Goal: Task Accomplishment & Management: Complete application form

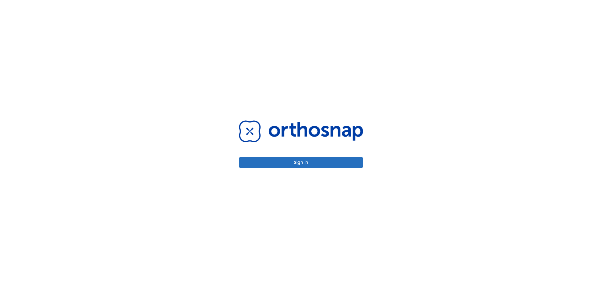
click at [298, 164] on button "Sign in" at bounding box center [301, 162] width 124 height 10
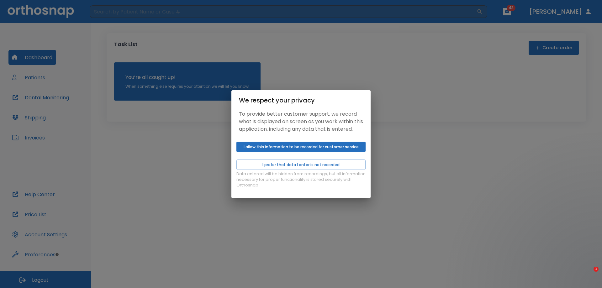
click at [295, 148] on button "I allow this information to be recorded for customer service" at bounding box center [300, 147] width 129 height 10
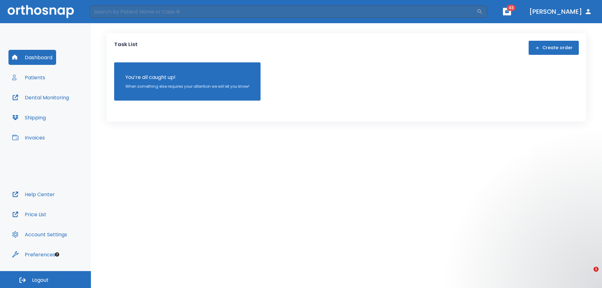
click at [32, 79] on div "We respect your privacy To provide better customer support, we record what is d…" at bounding box center [301, 144] width 602 height 288
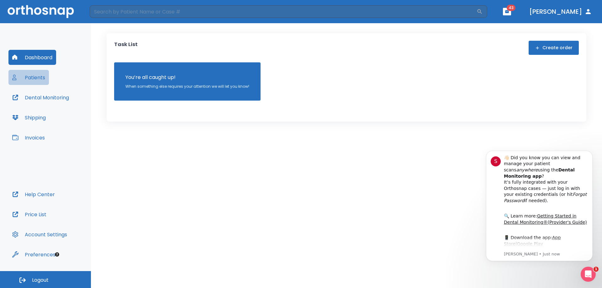
click at [36, 78] on button "Patients" at bounding box center [28, 77] width 40 height 15
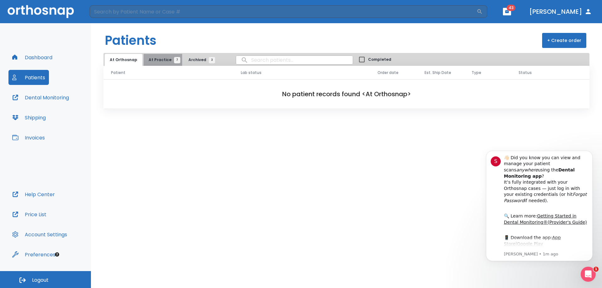
click at [163, 60] on span "At Practice 7" at bounding box center [163, 60] width 29 height 6
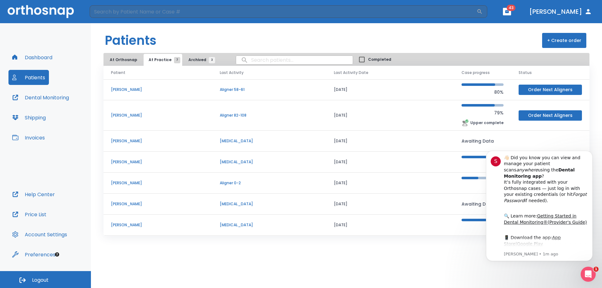
click at [540, 118] on button "Order Next Aligners" at bounding box center [549, 115] width 63 height 10
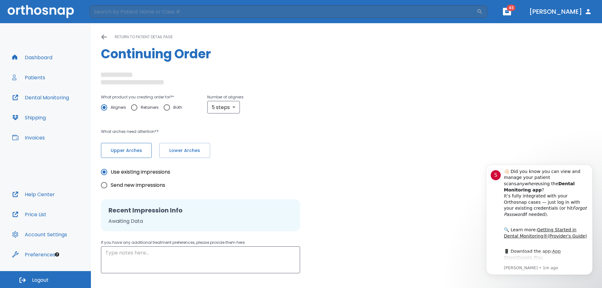
click at [140, 149] on span "Upper Arches" at bounding box center [127, 150] width 38 height 7
click at [190, 156] on button "Lower Arches" at bounding box center [184, 150] width 51 height 15
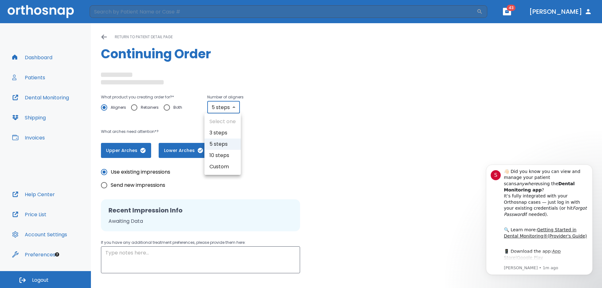
click at [224, 104] on body "​ 43 [PERSON_NAME] Dashboard Patients Dental Monitoring Shipping Invoices Help …" at bounding box center [301, 144] width 602 height 288
click at [224, 104] on div at bounding box center [301, 144] width 602 height 288
type input "custom"
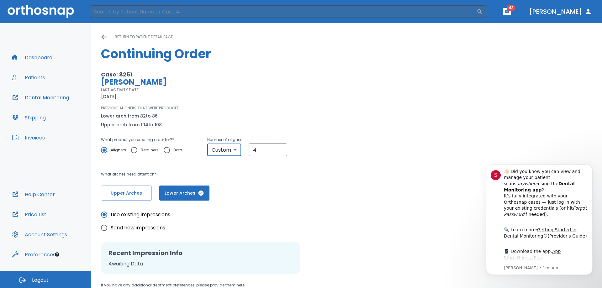
click at [299, 119] on div "PREVIOUS ALIGNERS THAT WERE PRODUCED Lower arch from 82 to 86 Upper arch from 1…" at bounding box center [244, 116] width 286 height 23
click at [256, 101] on div "Case: 8251 [PERSON_NAME] LAST ACTIVITY DATE [DATE] PREVIOUS ALIGNERS THAT WERE …" at bounding box center [244, 100] width 286 height 58
click at [124, 198] on button "Upper Arches" at bounding box center [126, 193] width 51 height 15
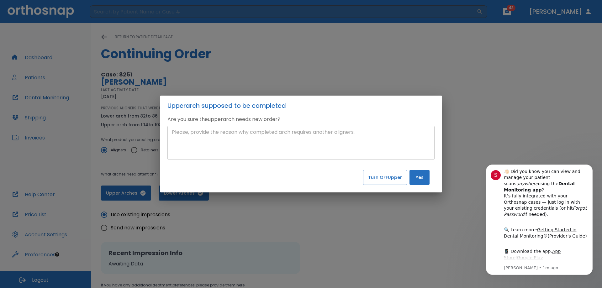
click at [331, 141] on textarea at bounding box center [301, 143] width 258 height 29
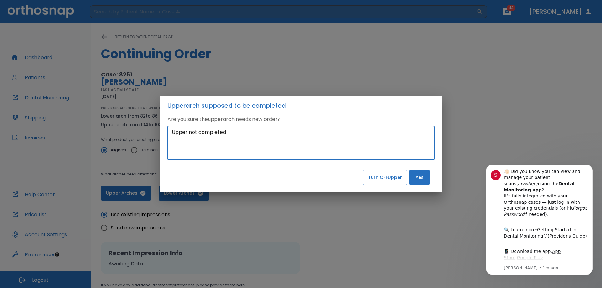
type textarea "Upper not completed"
click at [411, 178] on button "Yes" at bounding box center [419, 177] width 20 height 15
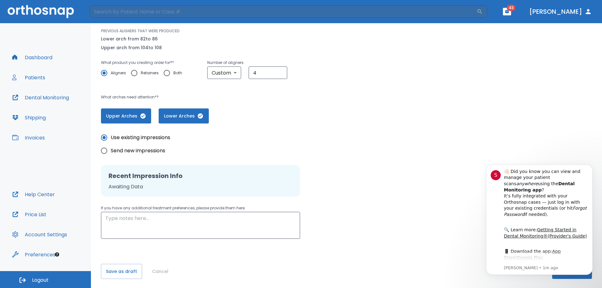
scroll to position [78, 0]
click at [133, 188] on p "Awaiting Data" at bounding box center [200, 186] width 184 height 8
drag, startPoint x: 170, startPoint y: 178, endPoint x: 408, endPoint y: 170, distance: 238.1
click at [172, 176] on h2 "Recent Impression Info" at bounding box center [200, 174] width 184 height 9
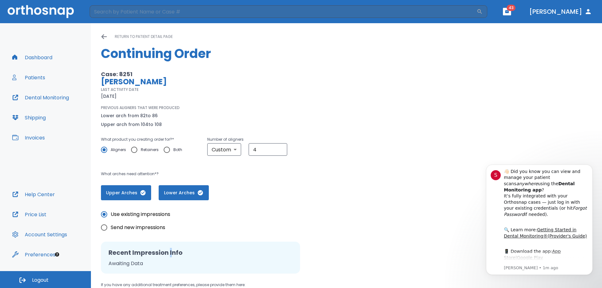
scroll to position [0, 0]
click at [104, 37] on icon at bounding box center [103, 37] width 5 height 5
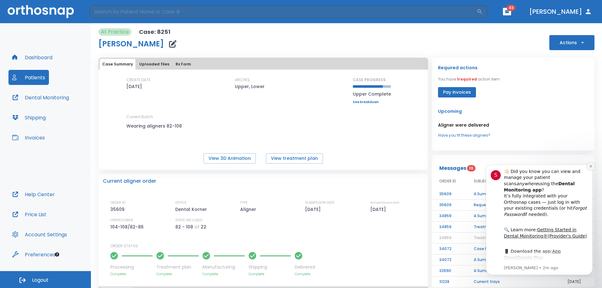
click at [590, 168] on icon "Dismiss notification" at bounding box center [590, 166] width 3 height 3
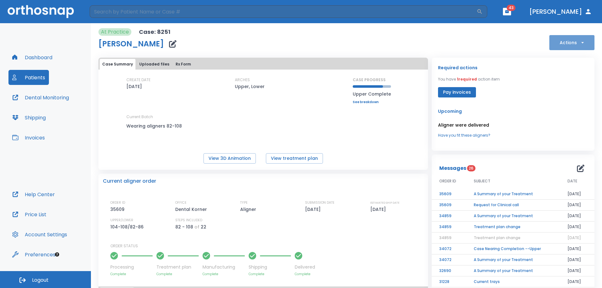
click at [570, 44] on button "Actions" at bounding box center [571, 42] width 45 height 15
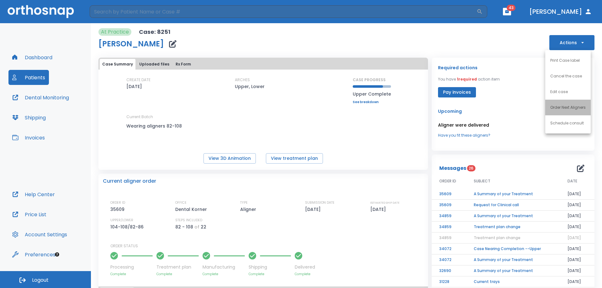
click at [565, 111] on li "Order Next Aligners" at bounding box center [567, 108] width 45 height 16
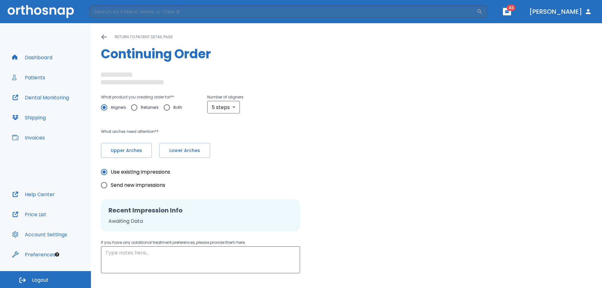
type input "custom"
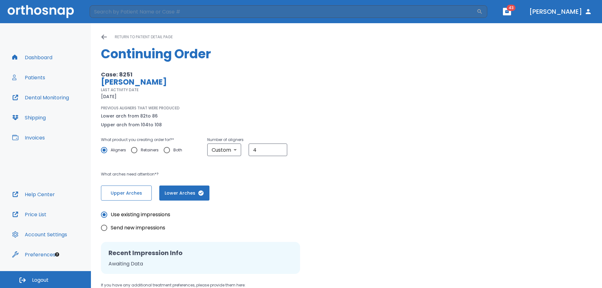
click at [125, 193] on span "Upper Arches" at bounding box center [127, 193] width 38 height 7
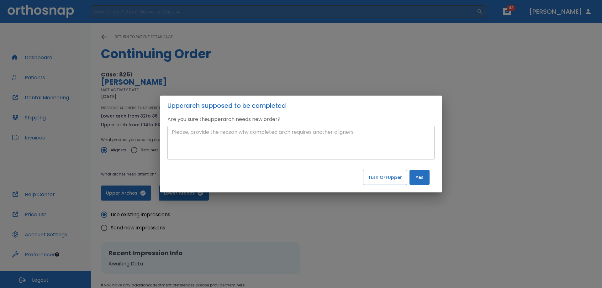
click at [253, 154] on textarea at bounding box center [301, 143] width 258 height 29
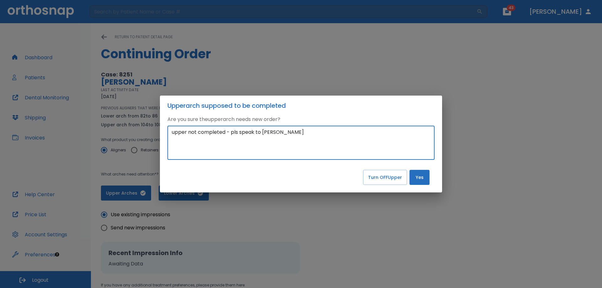
type textarea "upper not completed - pls speak to [PERSON_NAME]"
click at [414, 178] on button "Yes" at bounding box center [419, 177] width 20 height 15
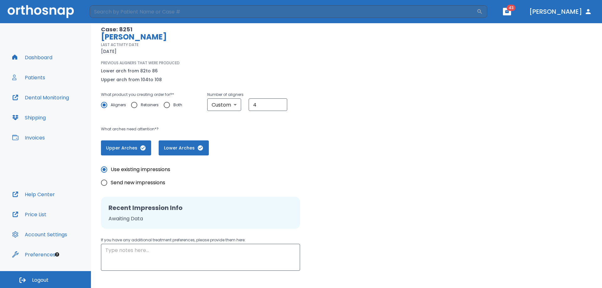
scroll to position [78, 0]
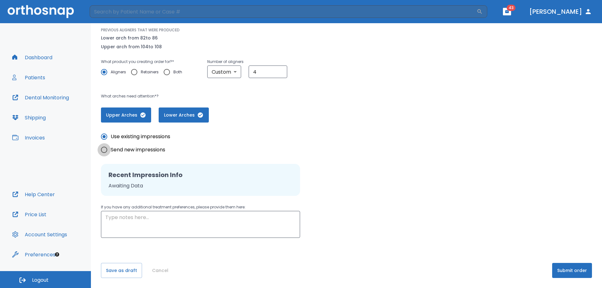
click at [103, 151] on input "Send new impressions" at bounding box center [103, 149] width 13 height 13
radio input "true"
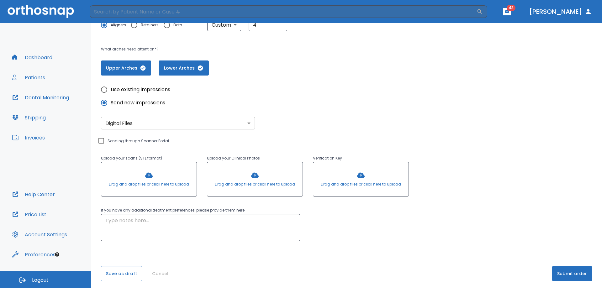
scroll to position [128, 0]
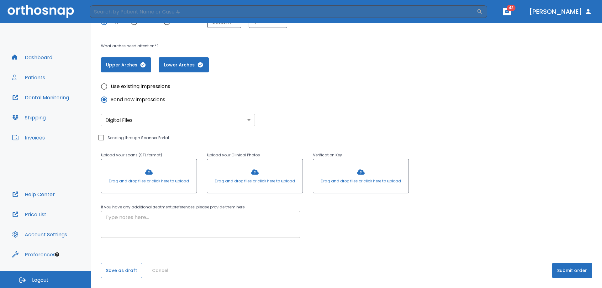
click at [132, 214] on textarea at bounding box center [200, 225] width 190 height 22
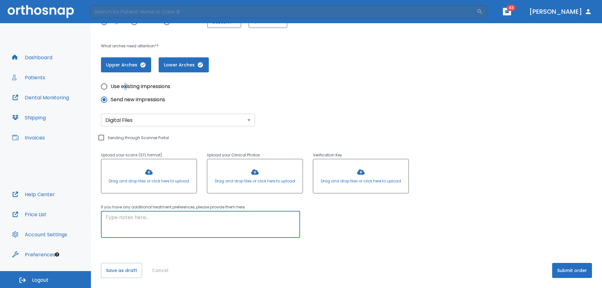
drag, startPoint x: 126, startPoint y: 81, endPoint x: 123, endPoint y: 86, distance: 5.8
click at [123, 86] on label "Use existing impressions" at bounding box center [133, 86] width 73 height 13
click at [123, 86] on span "Use existing impressions" at bounding box center [141, 87] width 60 height 8
click at [111, 86] on input "Use existing impressions" at bounding box center [103, 86] width 13 height 13
radio input "true"
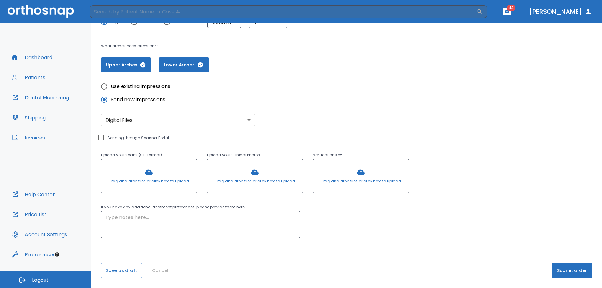
scroll to position [78, 0]
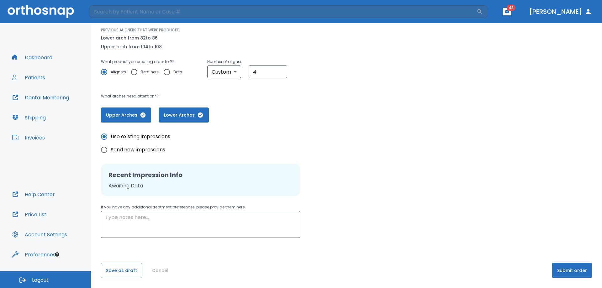
drag, startPoint x: 381, startPoint y: 143, endPoint x: 477, endPoint y: 178, distance: 101.8
click at [382, 142] on div "Use existing impressions Send new impressions Recent Impression Info Awaiting D…" at bounding box center [346, 180] width 491 height 115
click at [572, 268] on button "Submit order" at bounding box center [572, 270] width 40 height 15
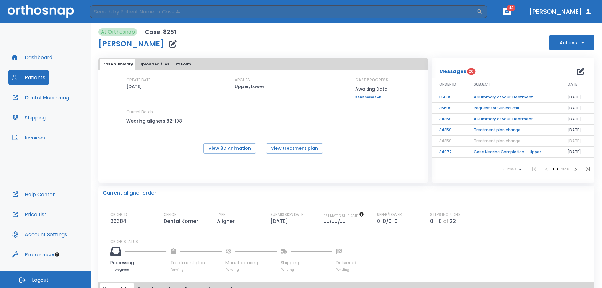
click at [361, 166] on div "Case Summary Uploaded files Rx Form CREATE DATE [DATE] ARCHES Upper, Lower CASE…" at bounding box center [262, 120] width 329 height 125
